Goal: Check status: Check status

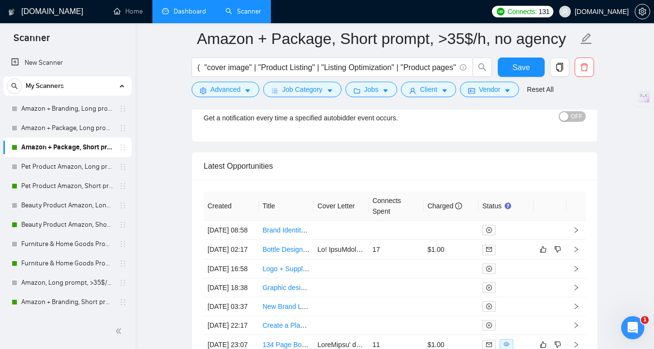
click at [192, 15] on link "Dashboard" at bounding box center [184, 11] width 44 height 8
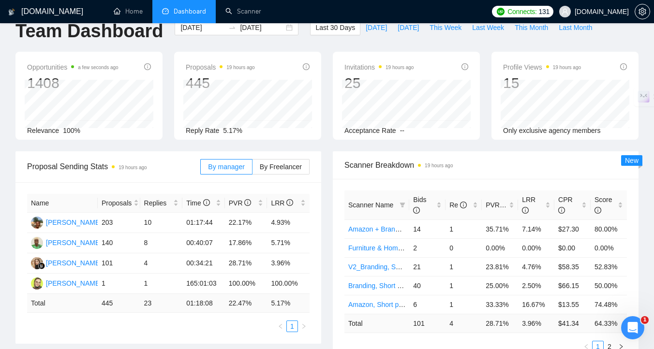
scroll to position [19, 0]
click at [397, 29] on span "[DATE]" at bounding box center [407, 27] width 21 height 11
type input "[DATE]"
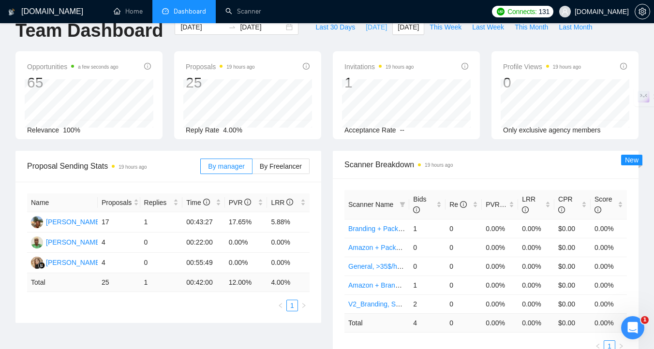
click at [373, 26] on span "[DATE]" at bounding box center [375, 27] width 21 height 11
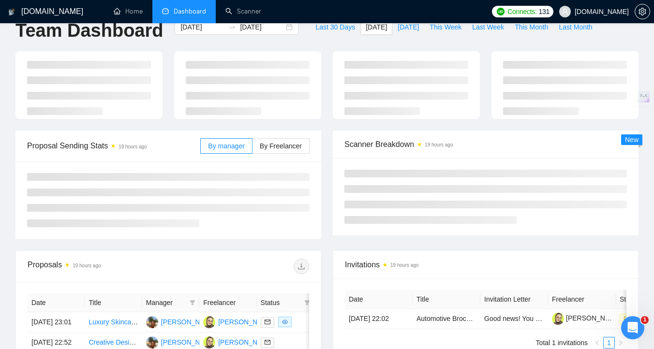
type input "[DATE]"
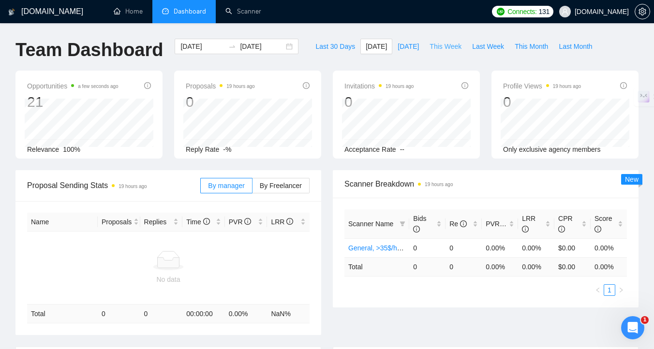
click at [462, 49] on button "This Week" at bounding box center [445, 46] width 43 height 15
type input "[DATE]"
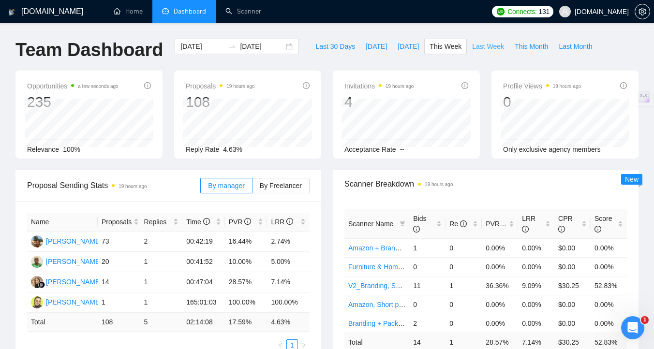
click at [503, 49] on span "Last Week" at bounding box center [488, 46] width 32 height 11
type input "[DATE]"
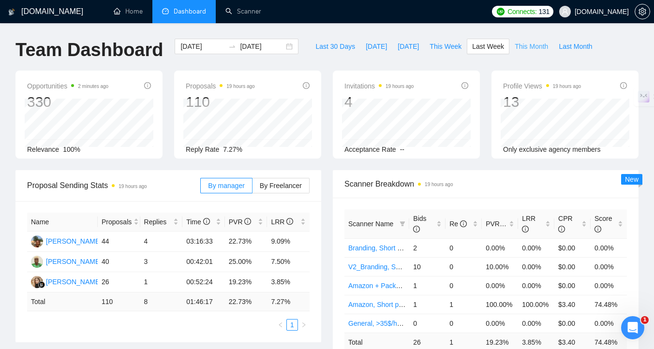
click at [522, 48] on span "This Month" at bounding box center [530, 46] width 33 height 11
type input "[DATE]"
